Goal: Information Seeking & Learning: Learn about a topic

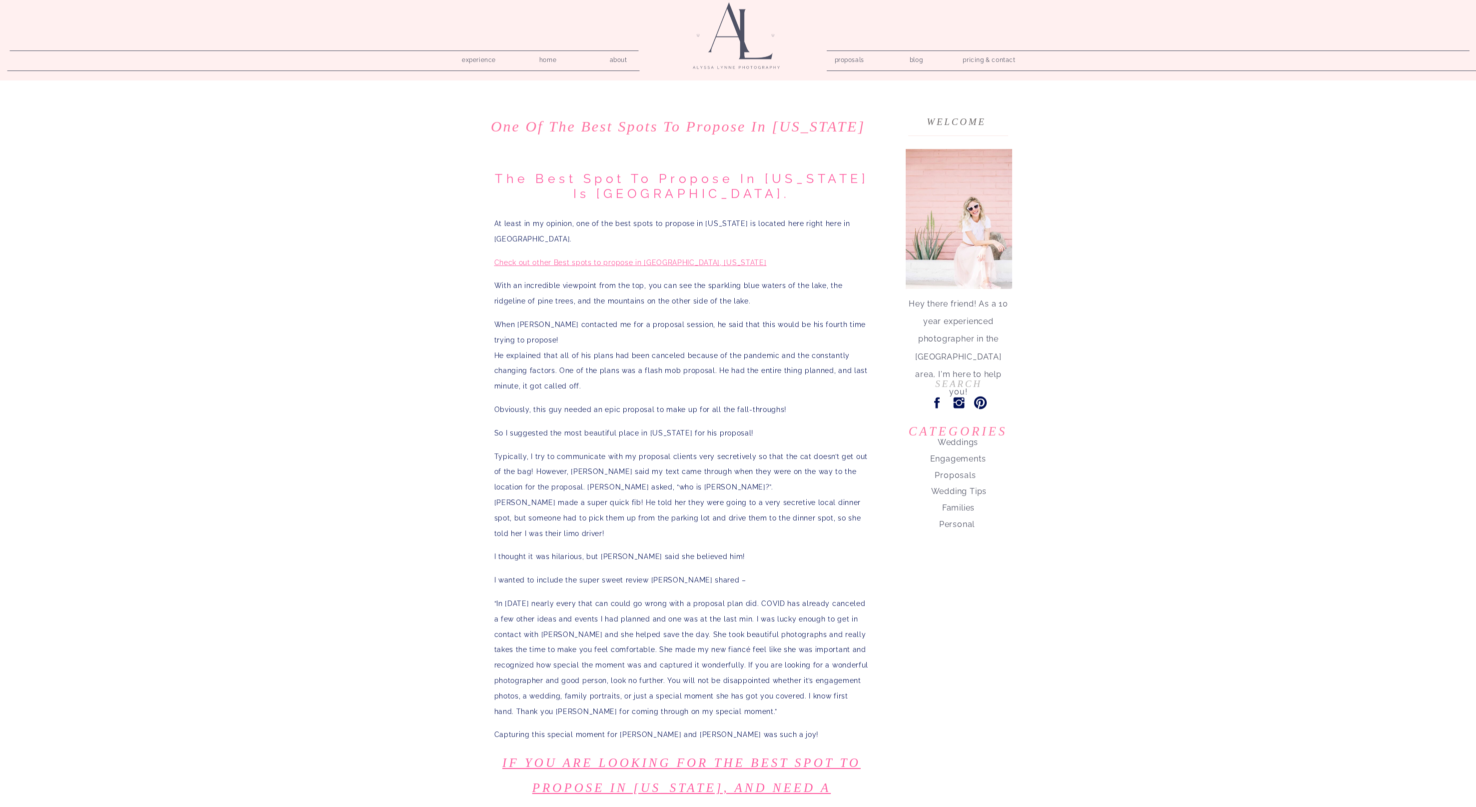
click at [550, 59] on nav "home" at bounding box center [548, 57] width 28 height 9
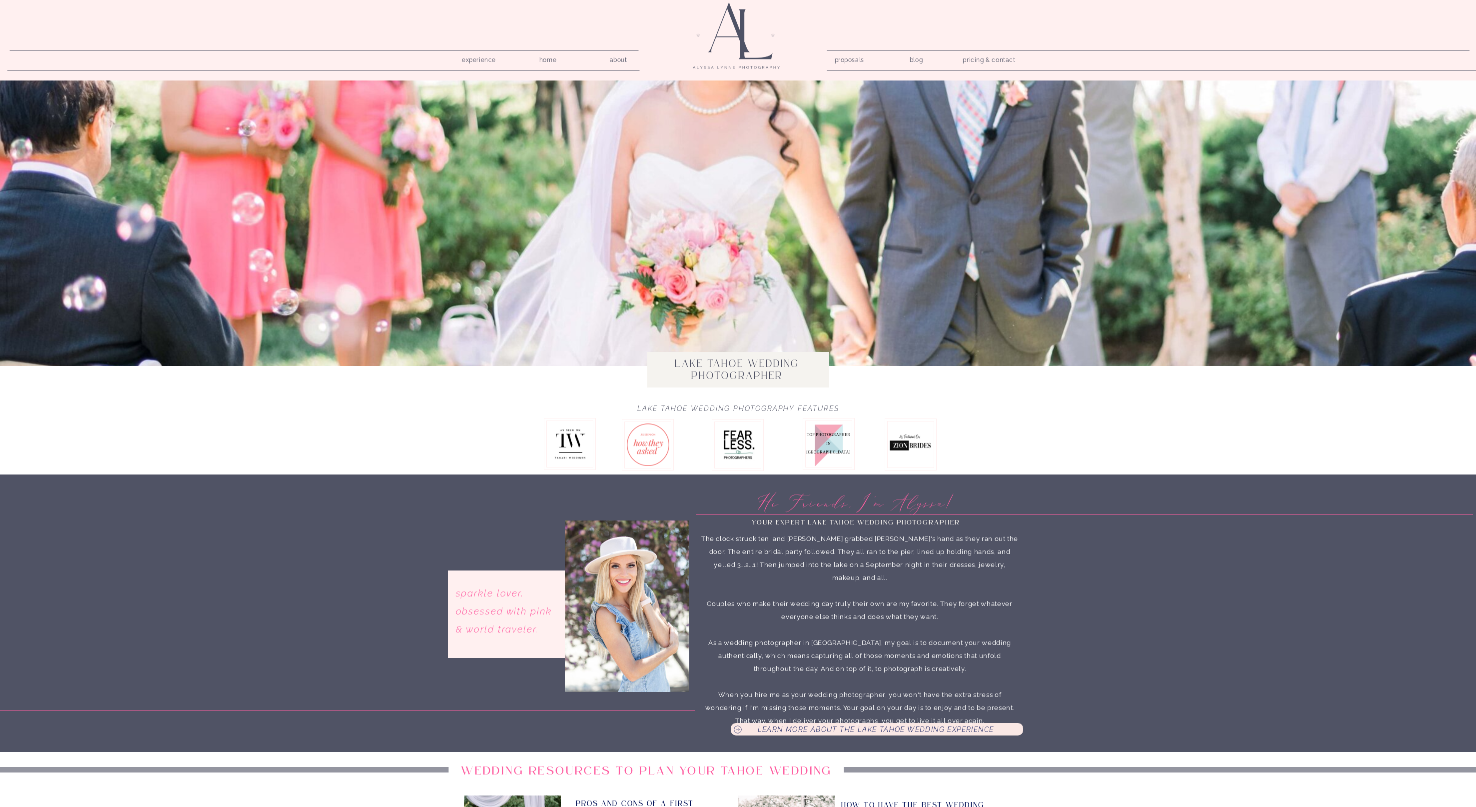
click at [859, 57] on nav "proposals" at bounding box center [849, 57] width 28 height 9
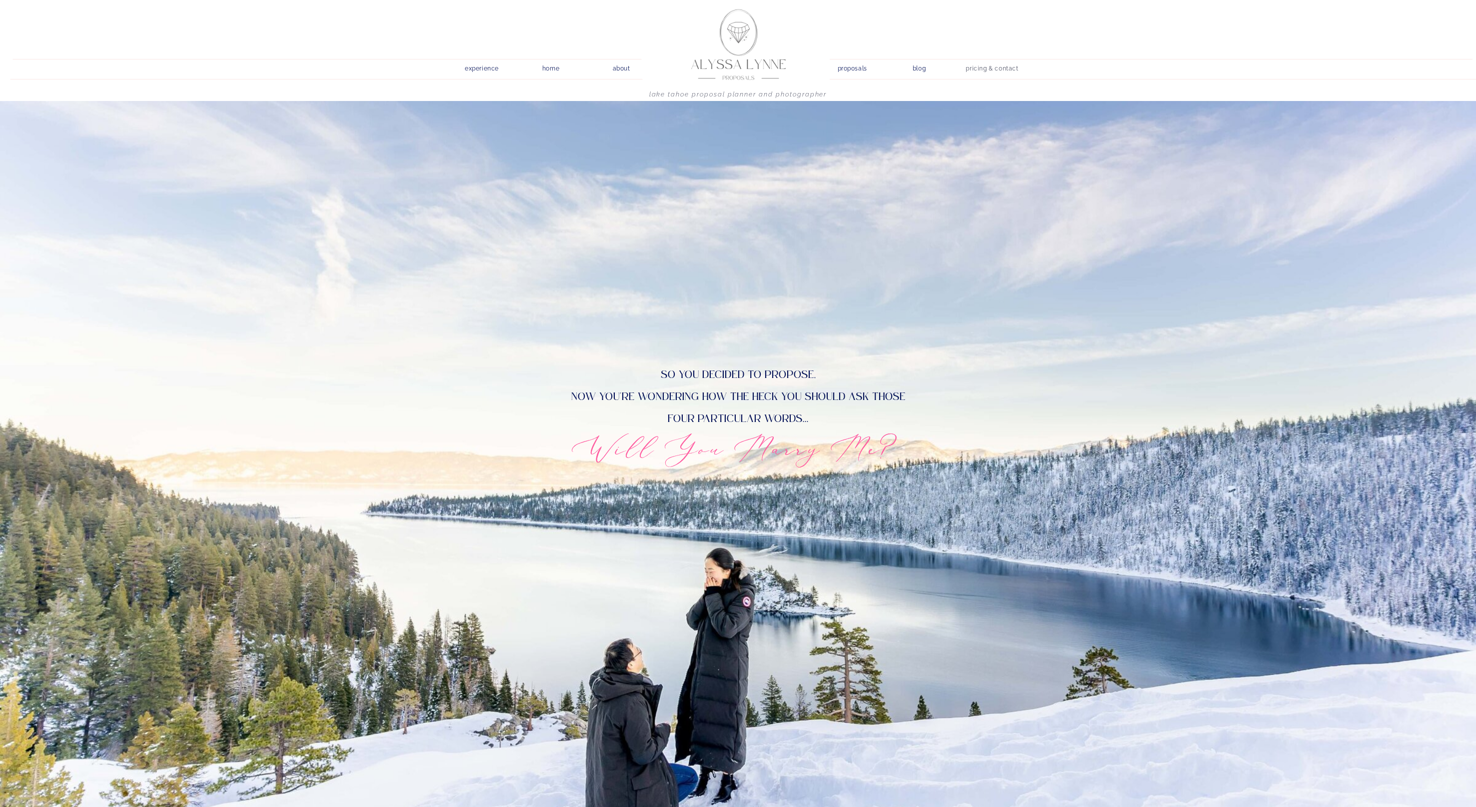
click at [999, 65] on nav "pricing & contact" at bounding box center [992, 69] width 60 height 14
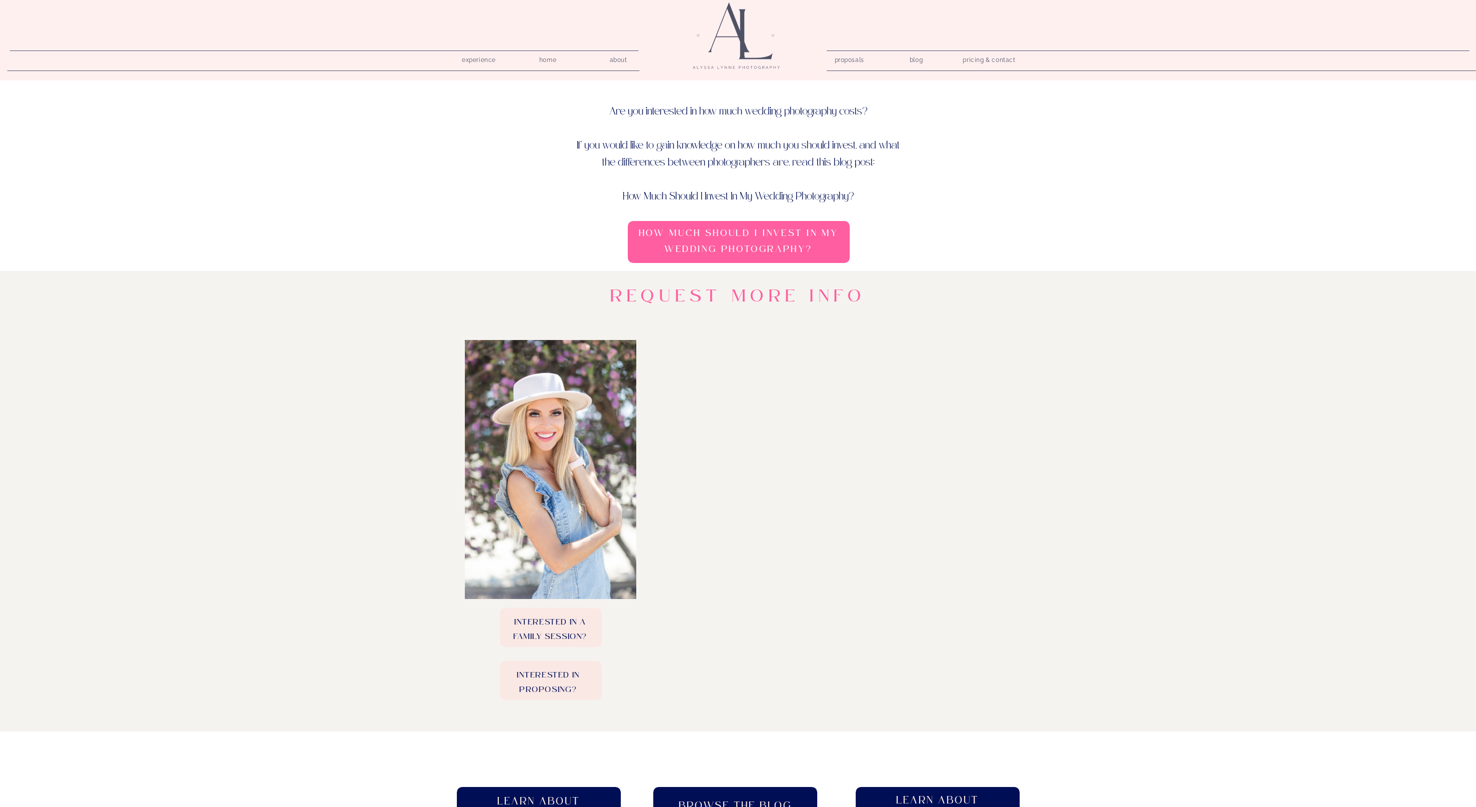
click at [917, 800] on h2 "Learn About pricing" at bounding box center [937, 806] width 101 height 25
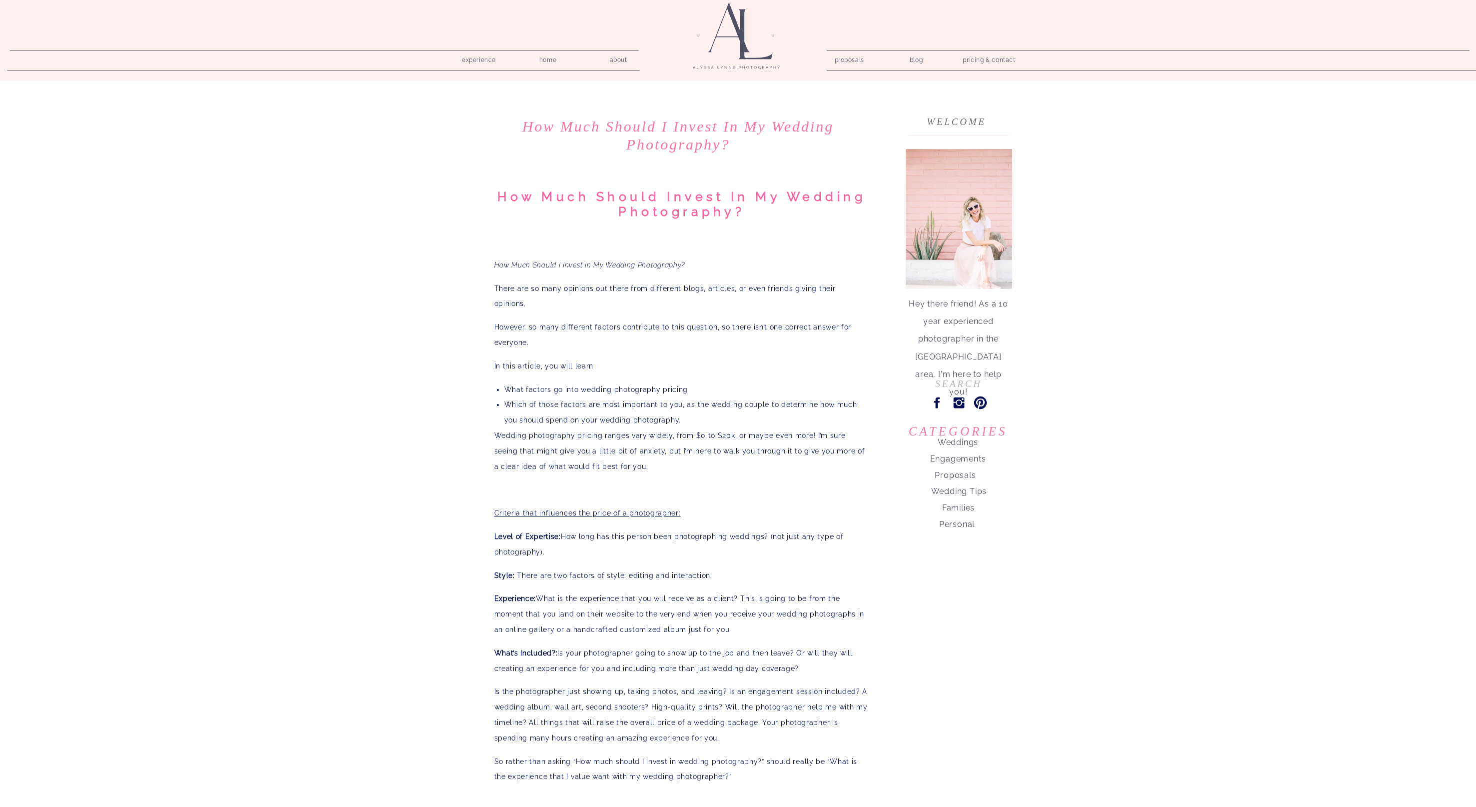
click at [963, 471] on nav "Proposals" at bounding box center [956, 473] width 118 height 14
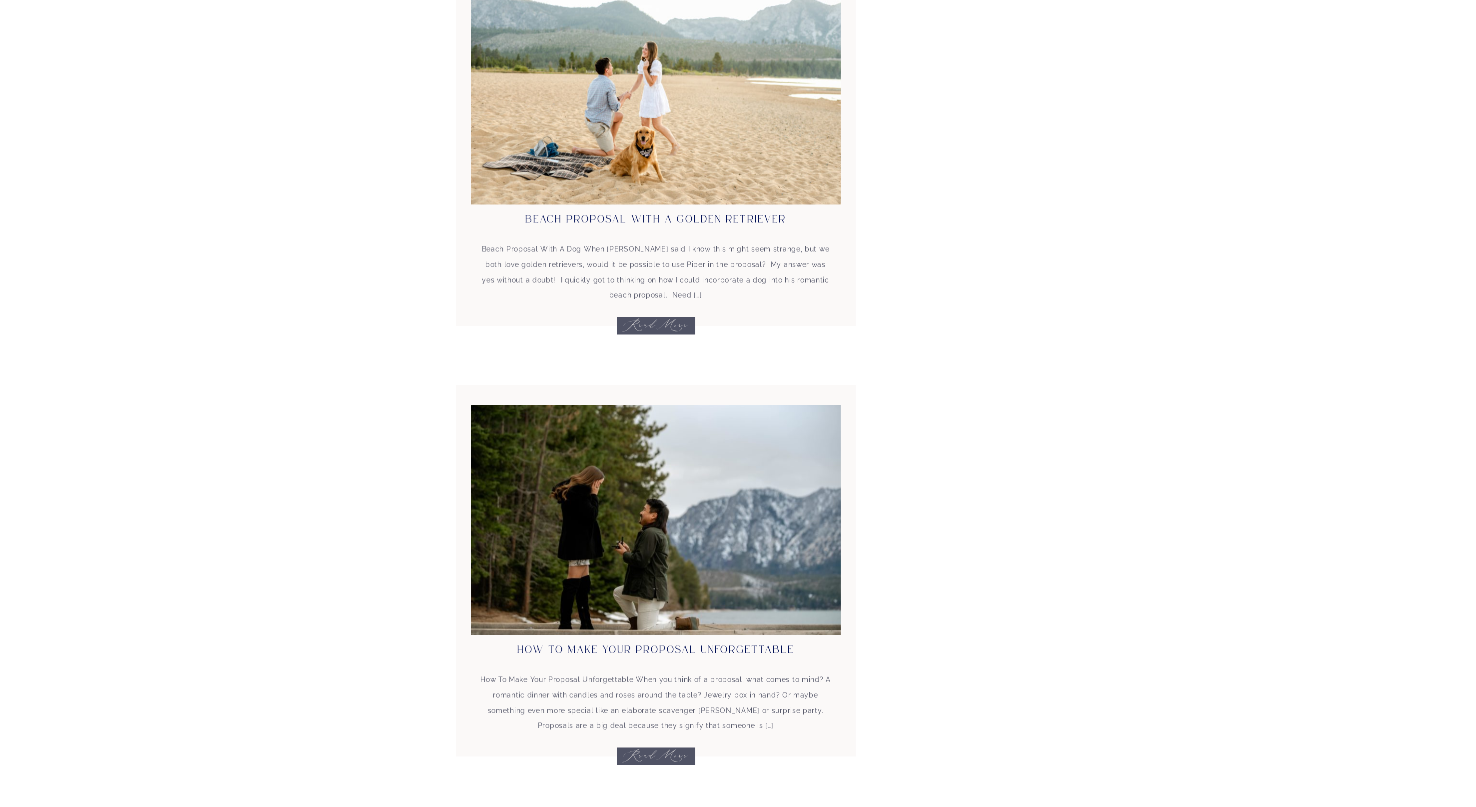
scroll to position [1906, 0]
